Goal: Transaction & Acquisition: Download file/media

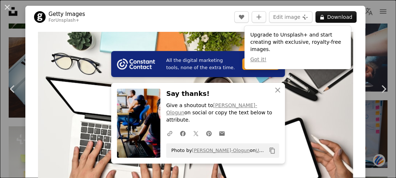
scroll to position [725, 0]
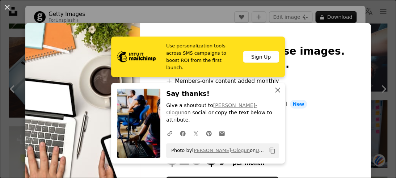
click at [276, 95] on icon "An X shape" at bounding box center [278, 90] width 9 height 9
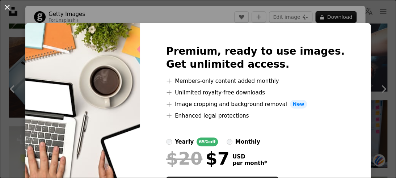
click at [9, 8] on button "An X shape" at bounding box center [7, 7] width 9 height 9
